Goal: Contribute content: Contribute content

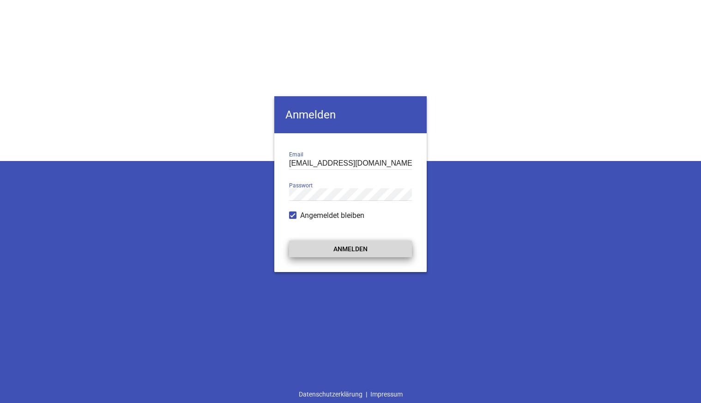
click at [349, 249] on button "Anmelden" at bounding box center [350, 248] width 123 height 17
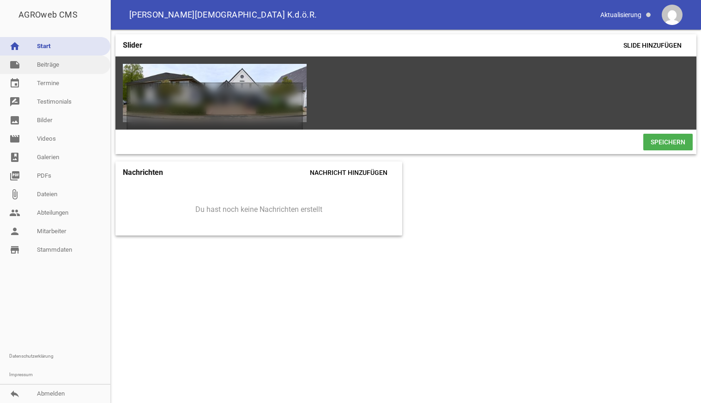
click at [53, 67] on link "note Beiträge" at bounding box center [55, 64] width 110 height 18
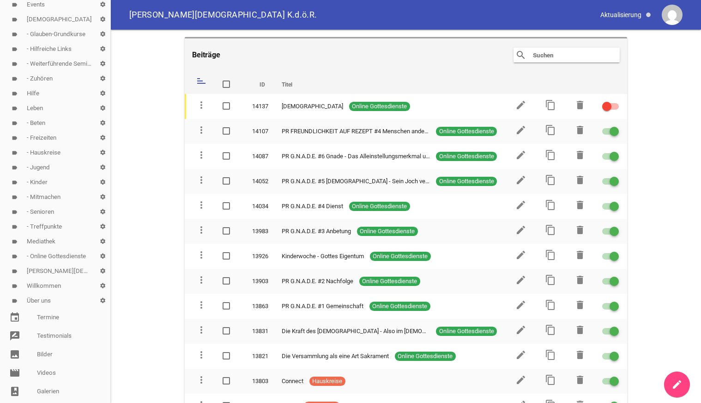
scroll to position [94, 0]
click at [45, 15] on link "label [DEMOGRAPHIC_DATA] settings" at bounding box center [55, 16] width 110 height 15
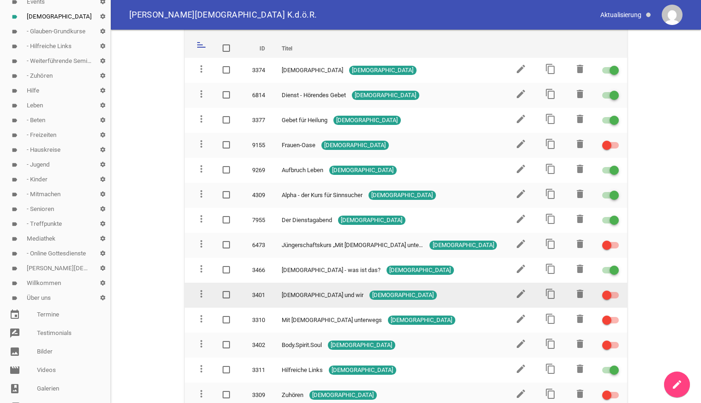
scroll to position [37, 0]
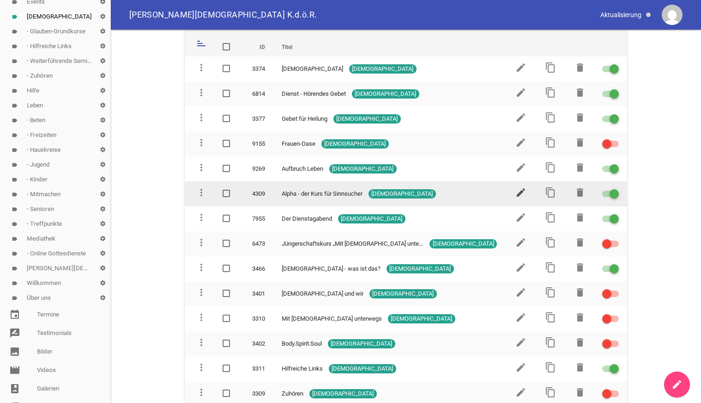
click at [520, 193] on icon "edit" at bounding box center [521, 192] width 11 height 11
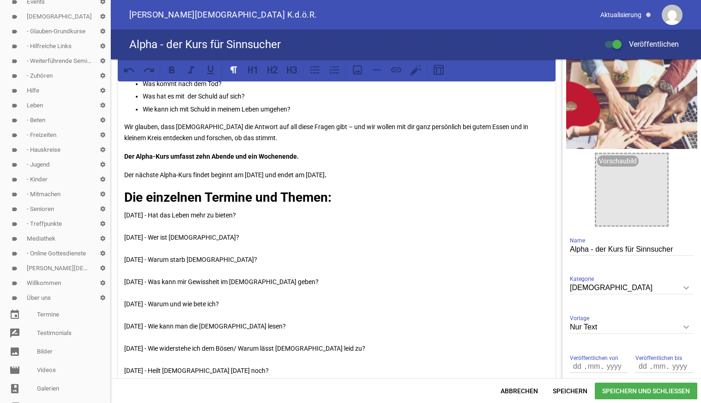
scroll to position [47, 0]
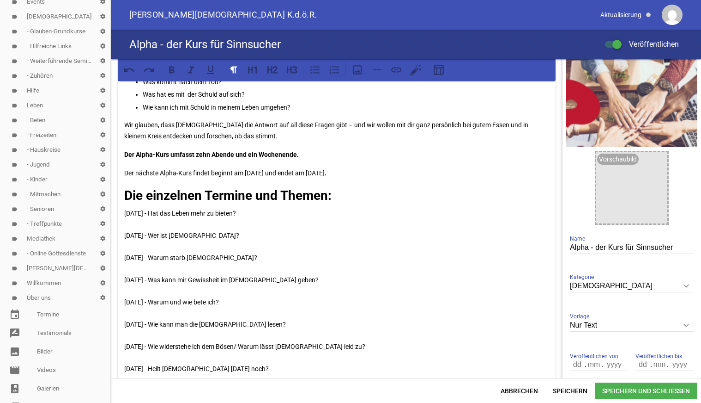
click at [186, 170] on p "Der nächste Alpha-Kurs findet beginnt am [DATE] und endet am [DATE] ." at bounding box center [336, 172] width 425 height 11
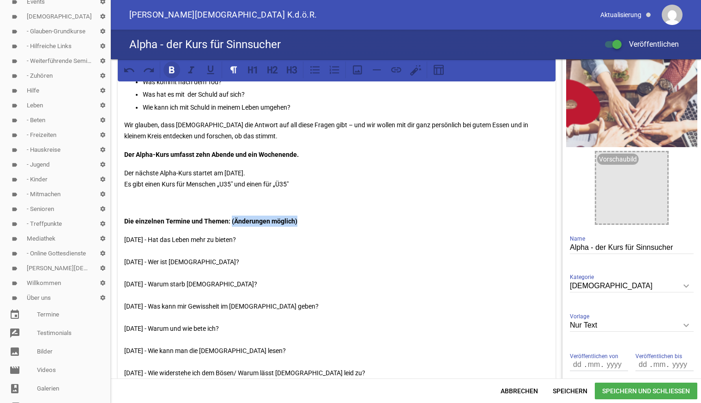
click at [169, 67] on icon at bounding box center [172, 70] width 12 height 12
click at [234, 254] on p "[DATE] - Hat das Leben mehr zu bieten? [DATE] - Wer ist [DEMOGRAPHIC_DATA]? [DA…" at bounding box center [336, 328] width 425 height 189
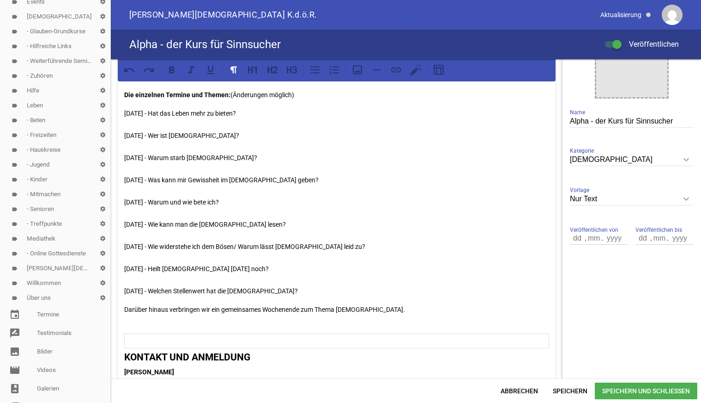
scroll to position [189, 0]
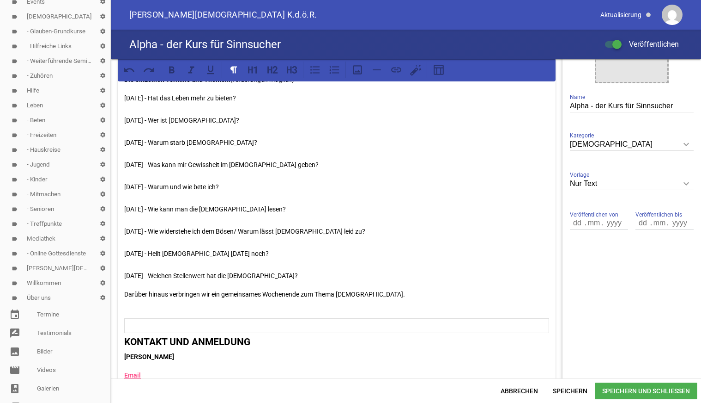
click at [280, 209] on p "[DATE] - Hat das Leben mehr zu bieten? [DATE] - Wer ist [DEMOGRAPHIC_DATA]? [DA…" at bounding box center [336, 186] width 425 height 189
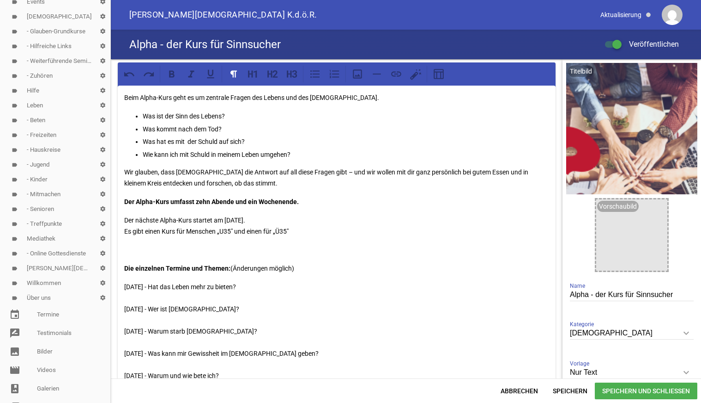
scroll to position [141, 0]
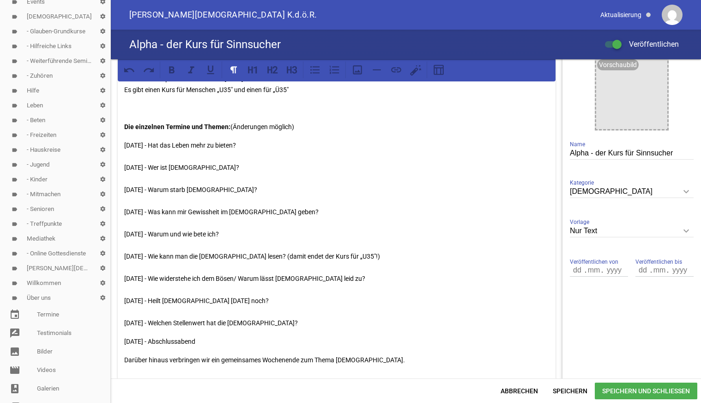
click at [615, 392] on span "Speichern und Schließen" at bounding box center [646, 390] width 103 height 17
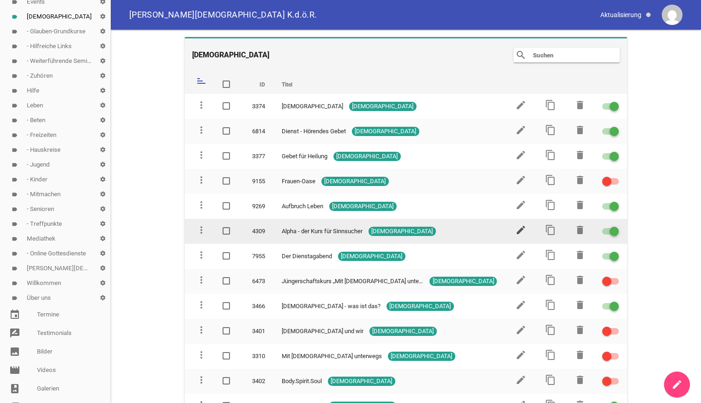
click at [520, 228] on icon "edit" at bounding box center [521, 229] width 11 height 11
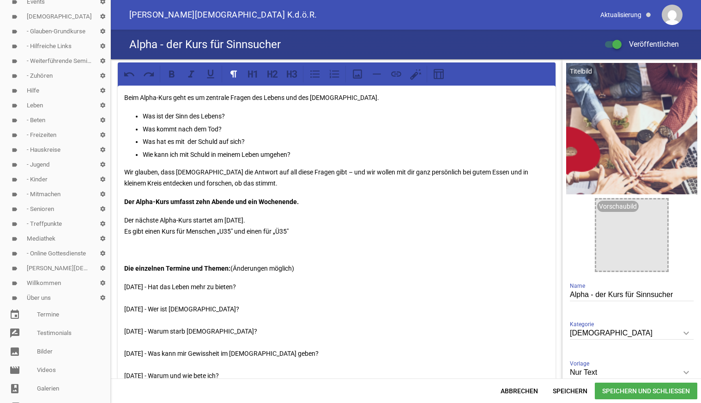
click at [354, 98] on p "Beim Alpha-Kurs geht es um zentrale Fragen des Lebens und des [DEMOGRAPHIC_DATA…" at bounding box center [336, 97] width 425 height 11
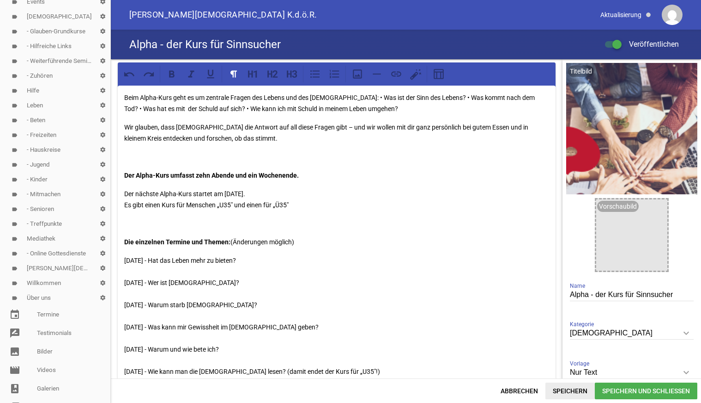
click at [568, 389] on span "Speichern" at bounding box center [570, 390] width 49 height 17
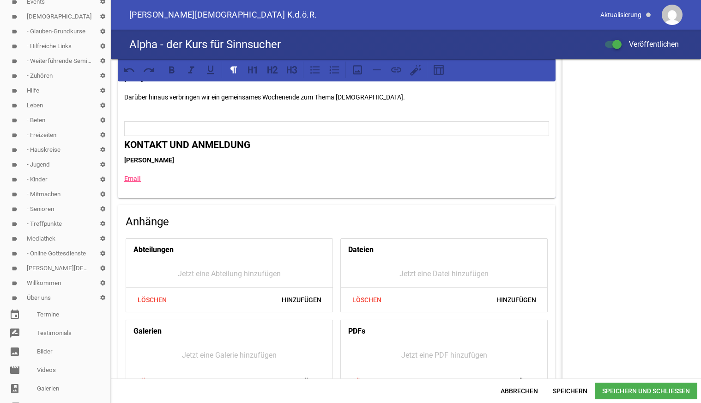
scroll to position [330, 0]
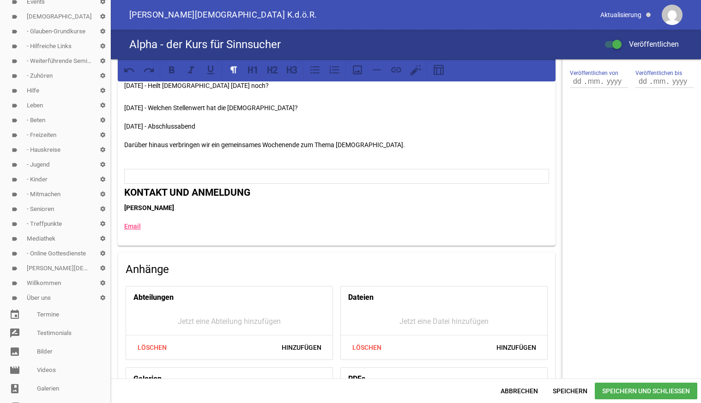
click at [193, 207] on p "[PERSON_NAME]" at bounding box center [336, 207] width 425 height 11
click at [252, 167] on div "Beim Alpha-Kurs geht es um zentrale Fragen des Lebens und des [DEMOGRAPHIC_DATA…" at bounding box center [337, 1] width 438 height 490
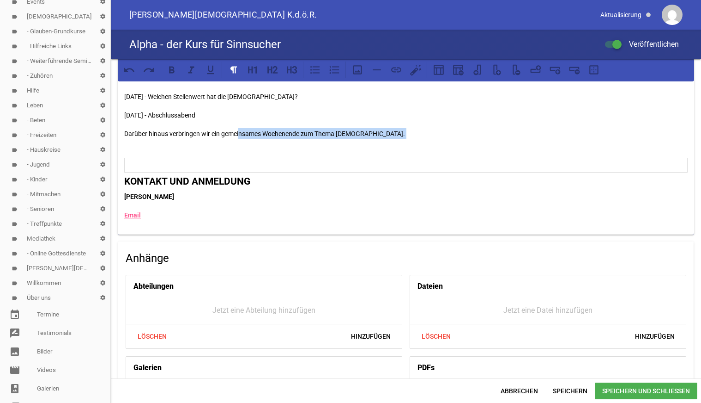
click at [239, 145] on p "Darüber hinaus verbringen wir ein gemeinsames Wochenende zum Thema [DEMOGRAPHIC…" at bounding box center [406, 139] width 564 height 22
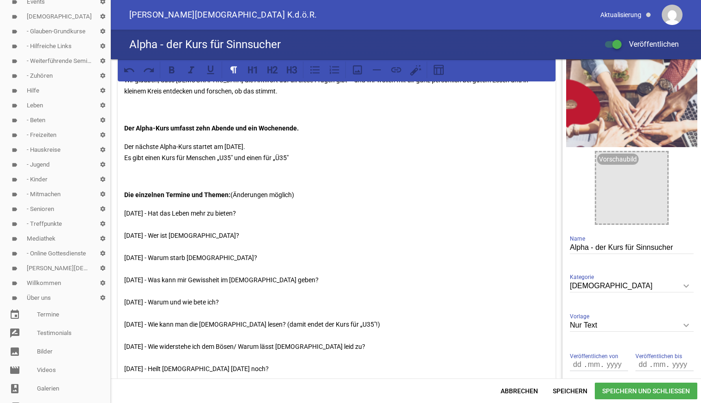
scroll to position [0, 0]
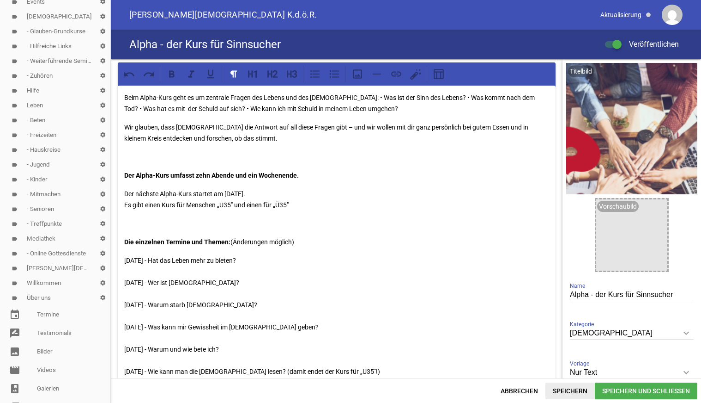
click at [565, 390] on span "Speichern" at bounding box center [570, 390] width 49 height 17
